Goal: Task Accomplishment & Management: Manage account settings

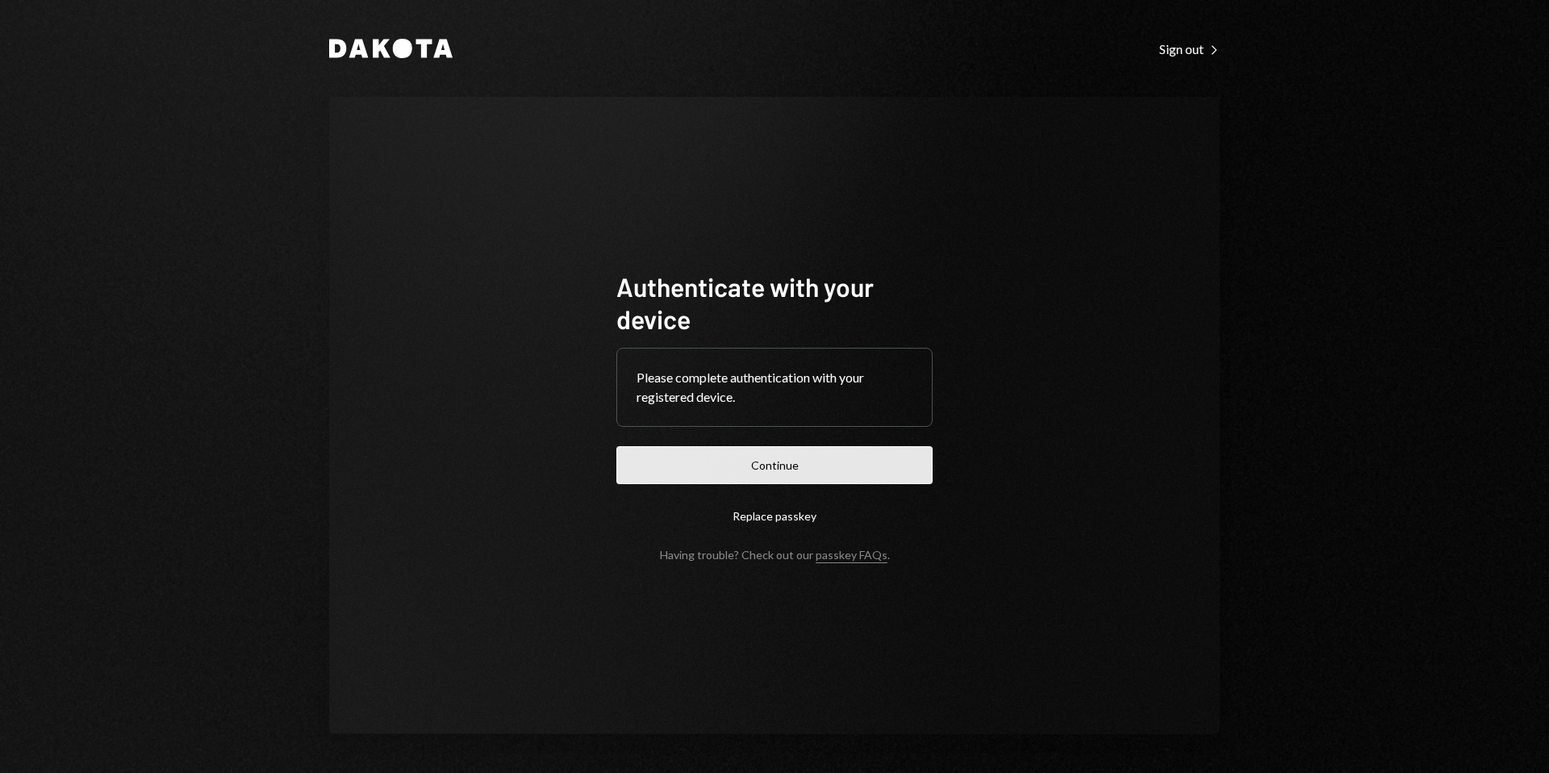
click at [798, 452] on button "Continue" at bounding box center [774, 465] width 316 height 38
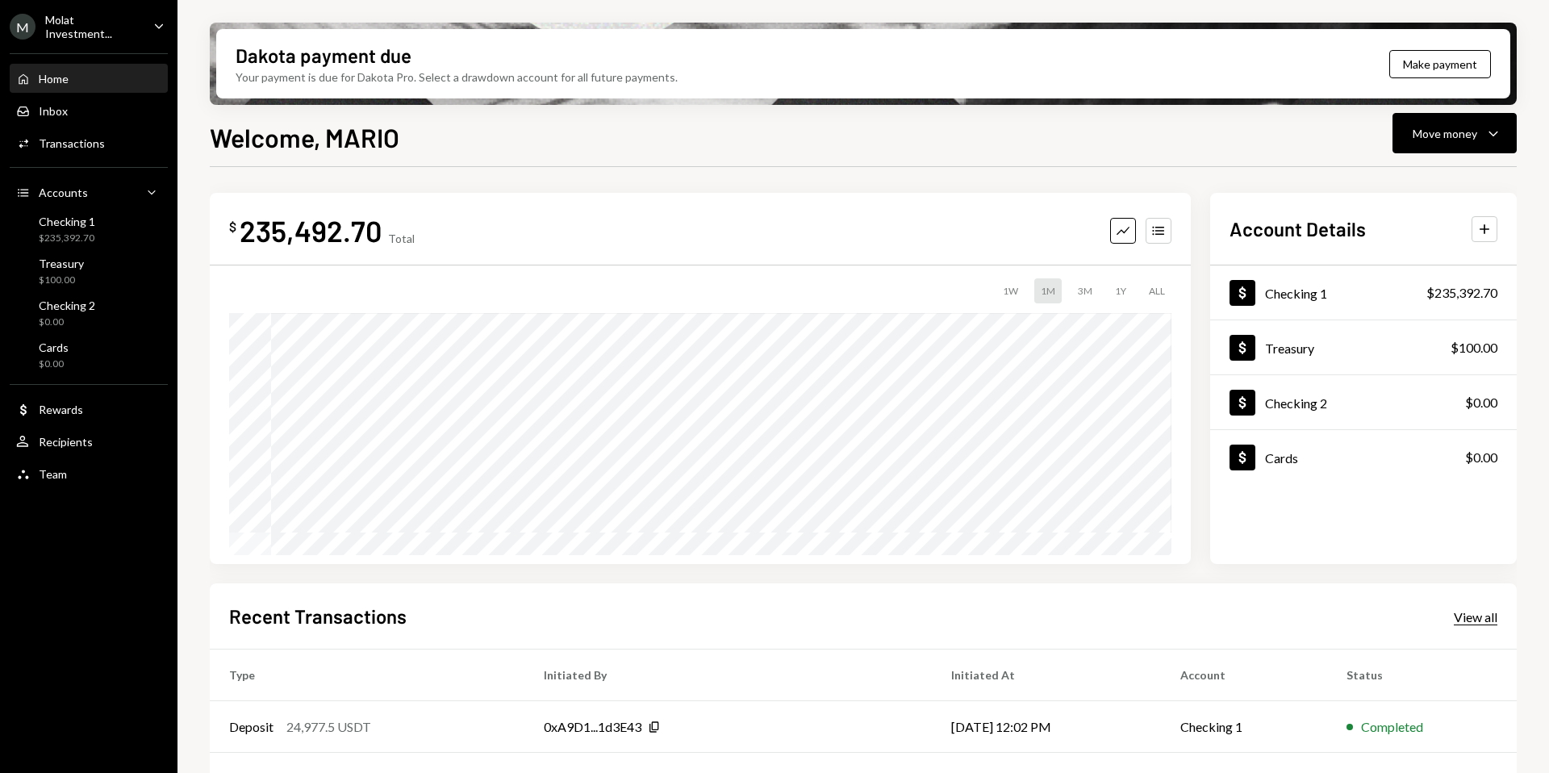
click at [1458, 615] on div "View all" at bounding box center [1475, 617] width 44 height 16
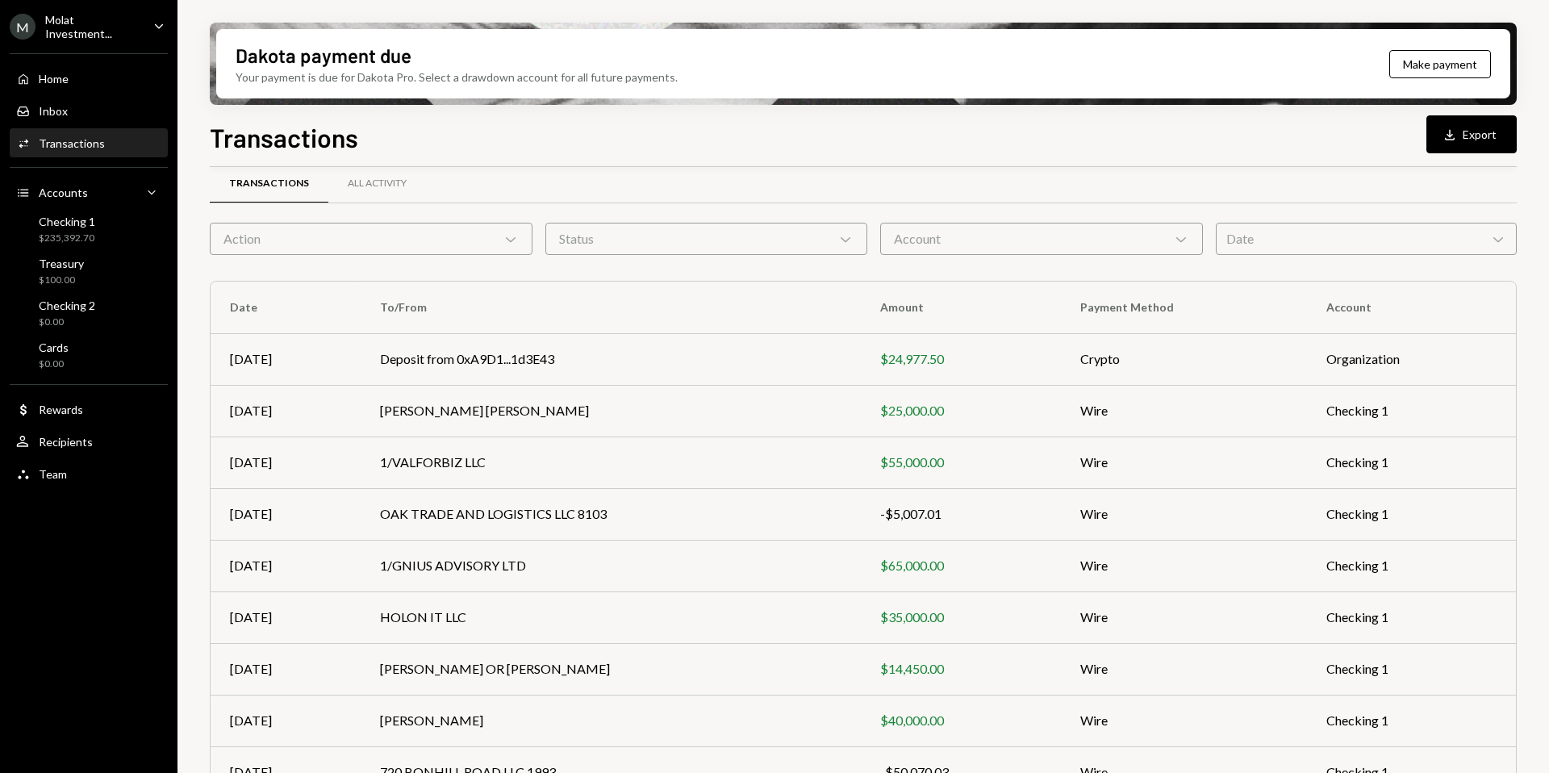
scroll to position [31, 0]
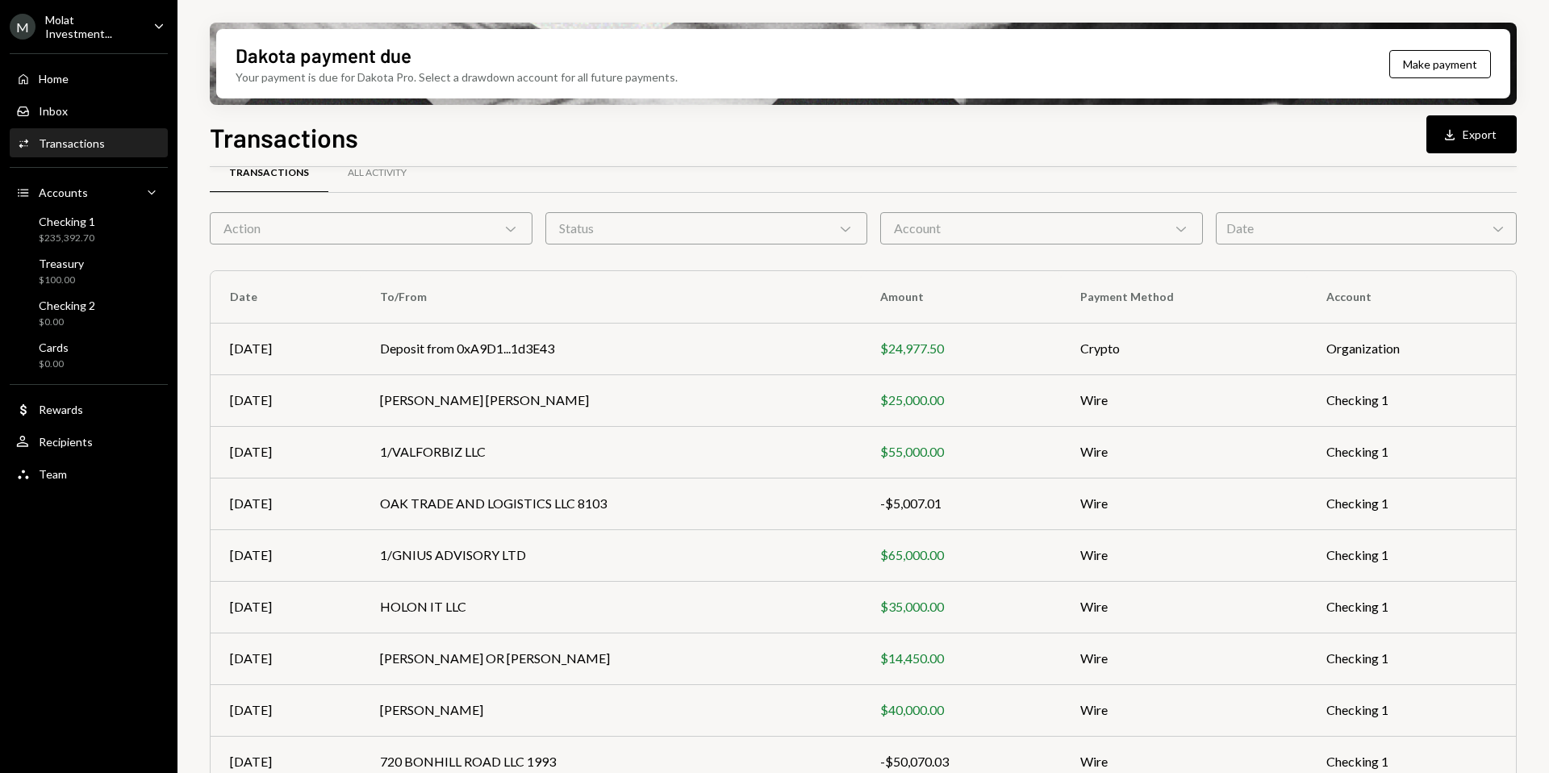
click at [96, 17] on div "M Molat Investment..." at bounding box center [75, 26] width 131 height 27
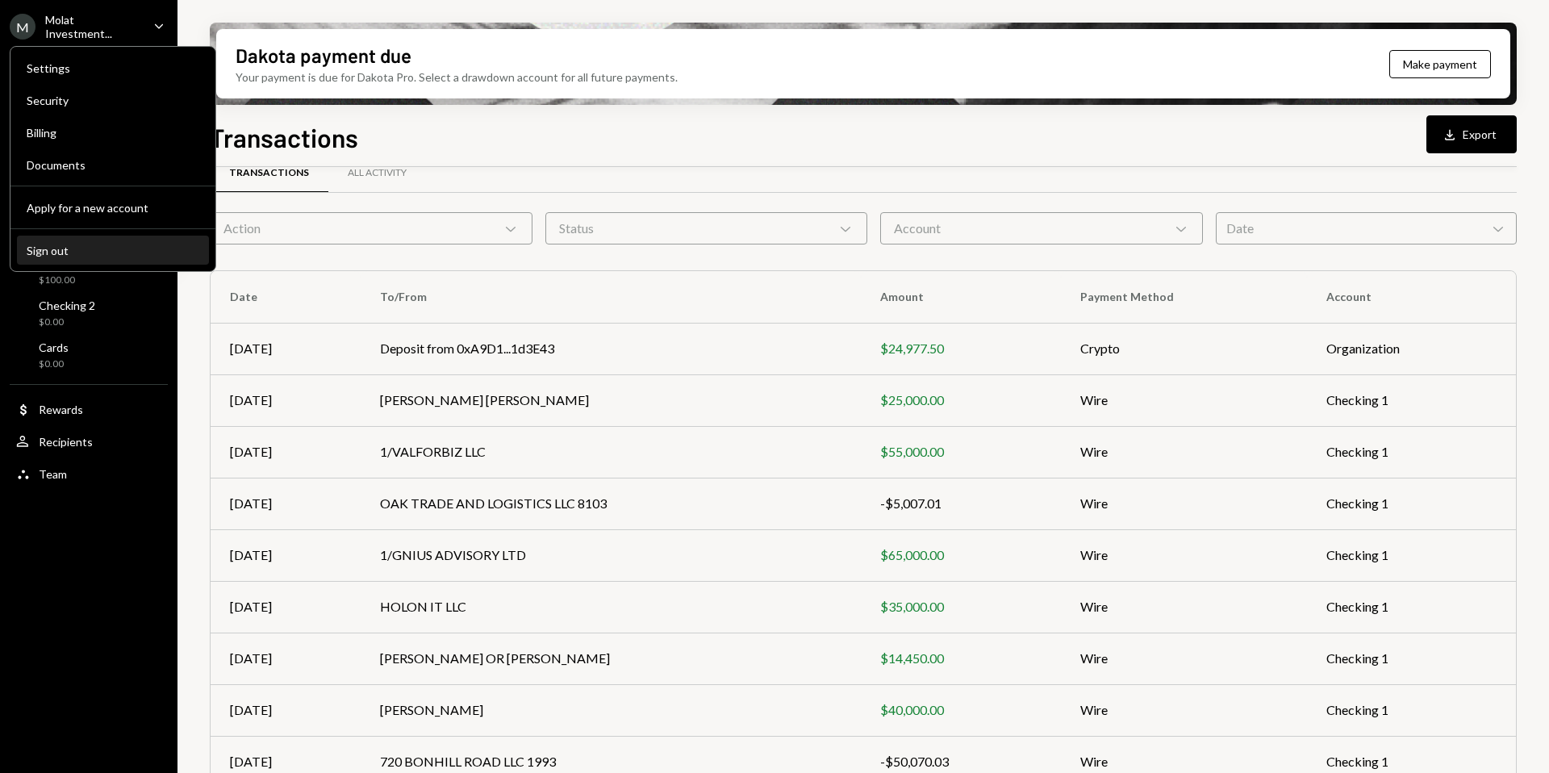
click at [76, 247] on div "Sign out" at bounding box center [113, 251] width 173 height 14
